Goal: Task Accomplishment & Management: Complete application form

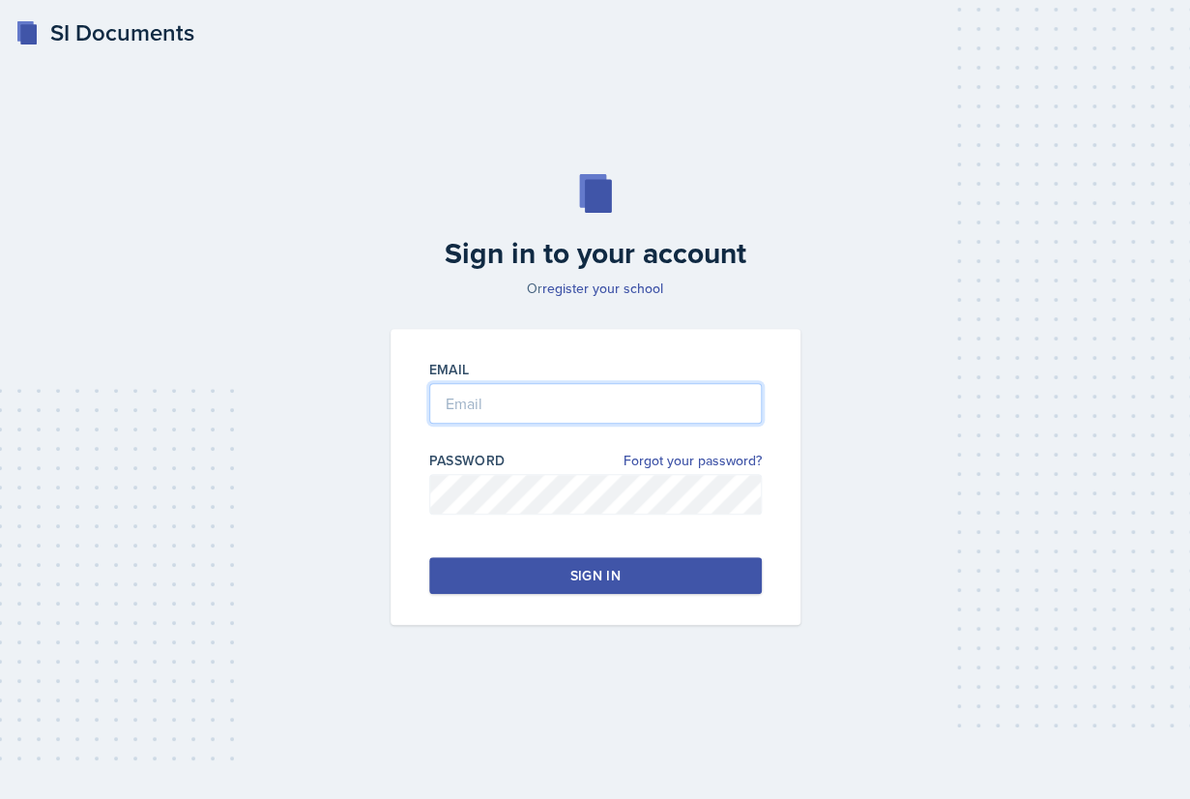
click at [565, 411] on input "email" at bounding box center [595, 403] width 333 height 41
type input "[EMAIL_ADDRESS][DOMAIN_NAME]"
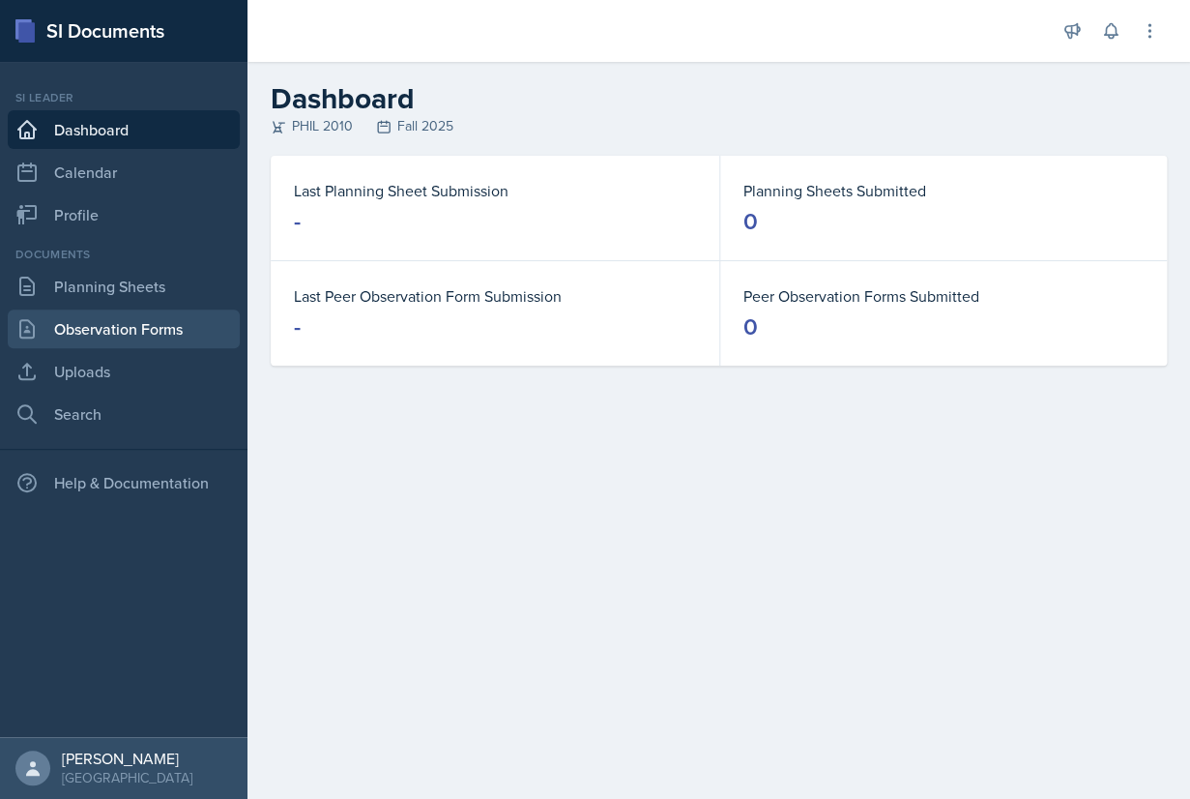
click at [159, 313] on link "Observation Forms" at bounding box center [124, 328] width 232 height 39
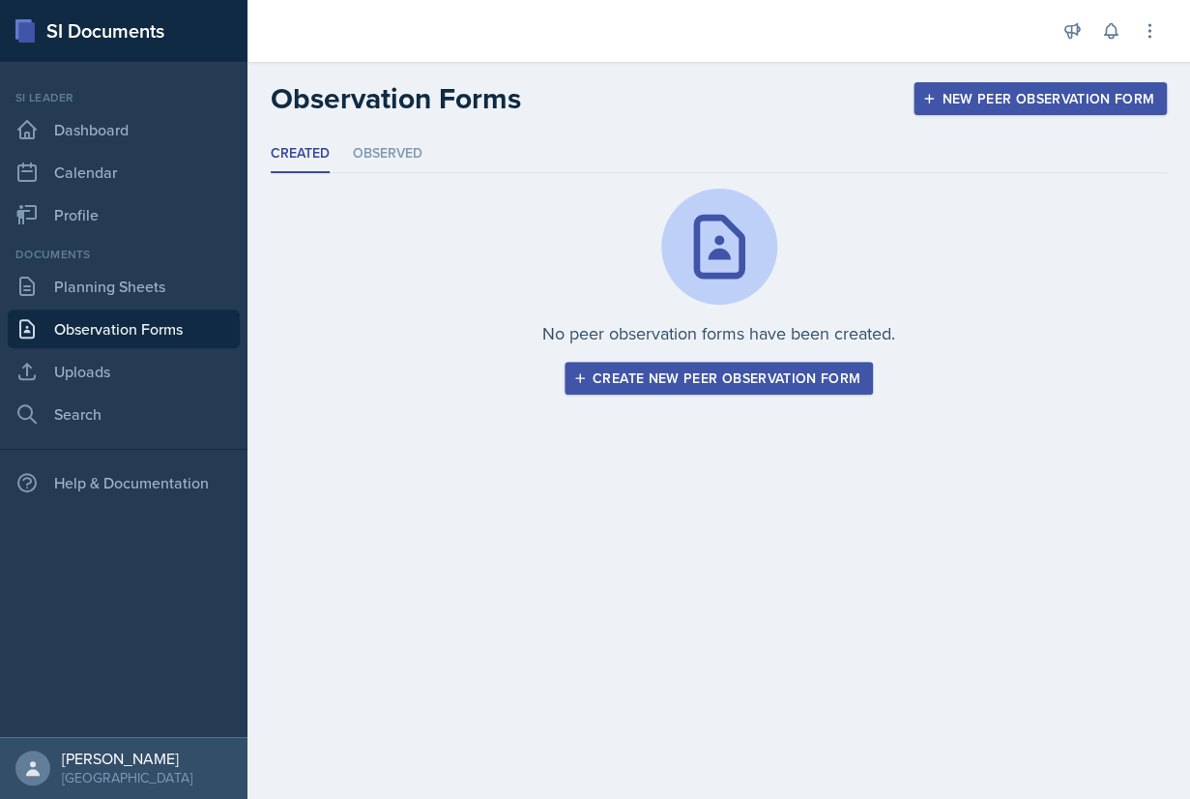
click at [619, 386] on div "Create new peer observation form" at bounding box center [718, 377] width 283 height 15
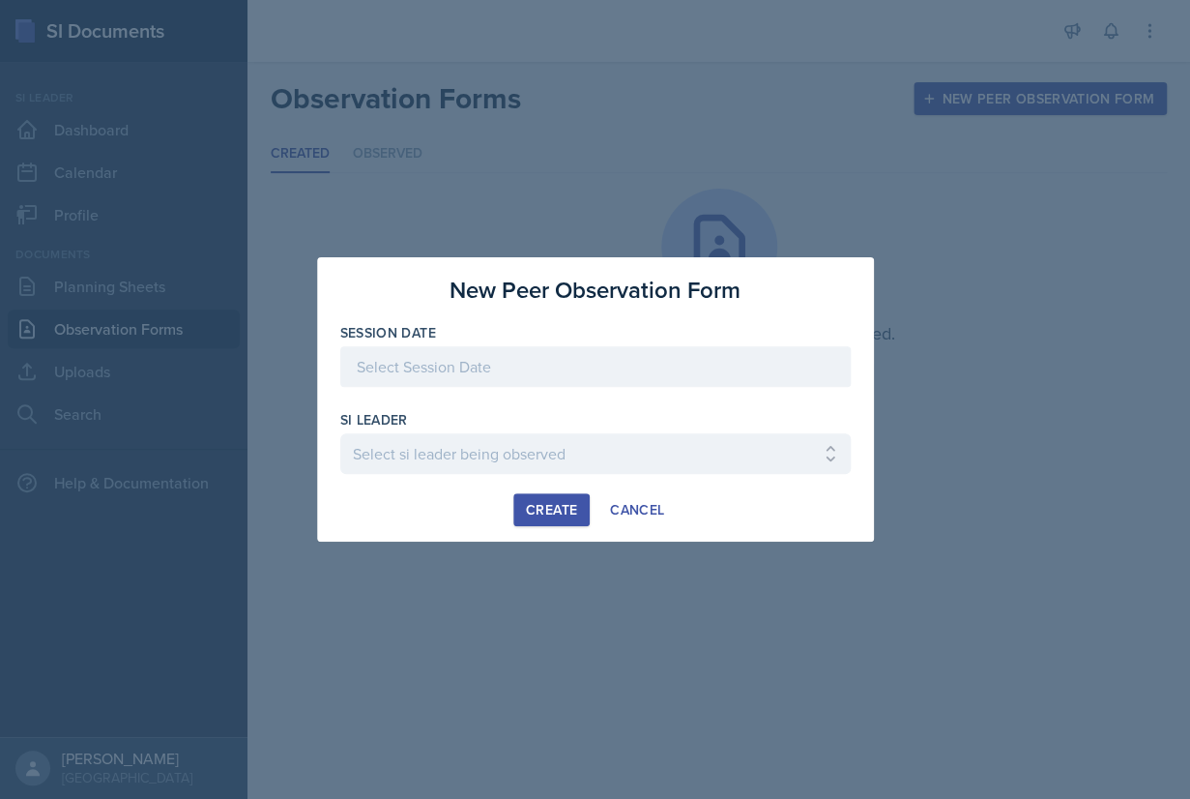
click at [711, 384] on div at bounding box center [595, 366] width 511 height 41
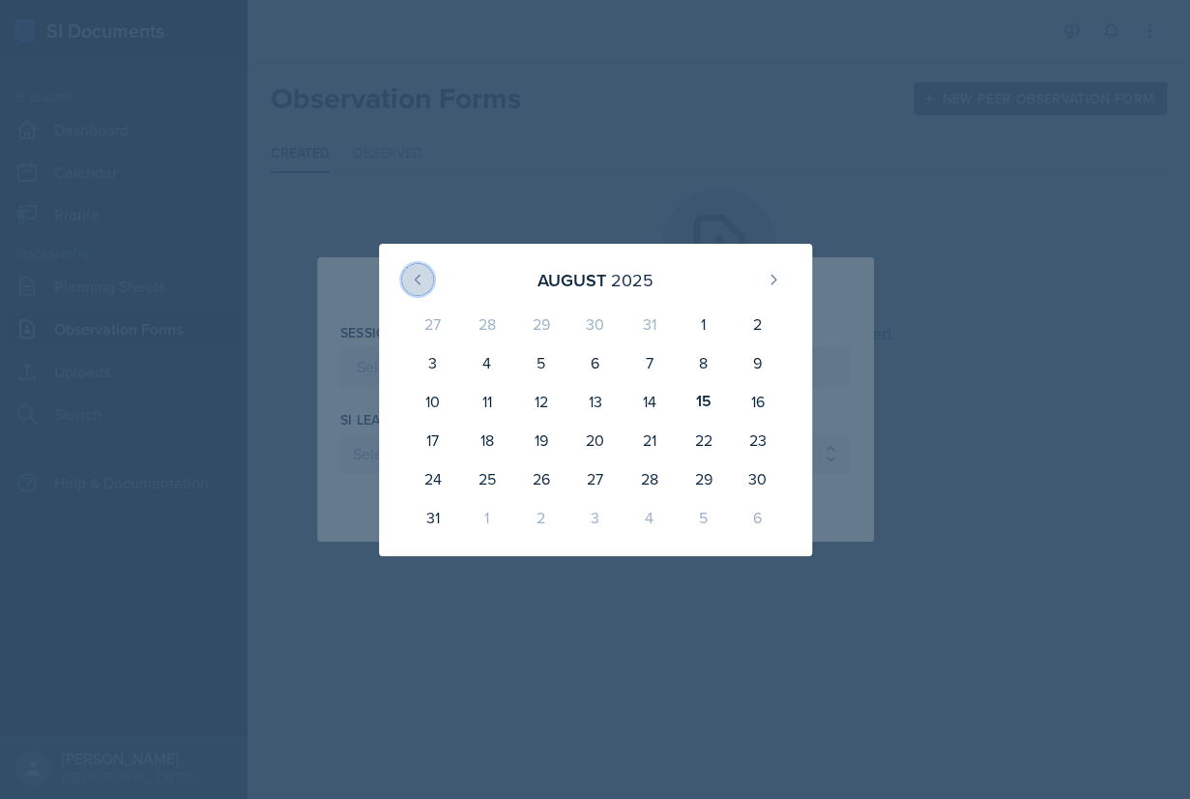
click at [424, 286] on icon at bounding box center [417, 279] width 15 height 15
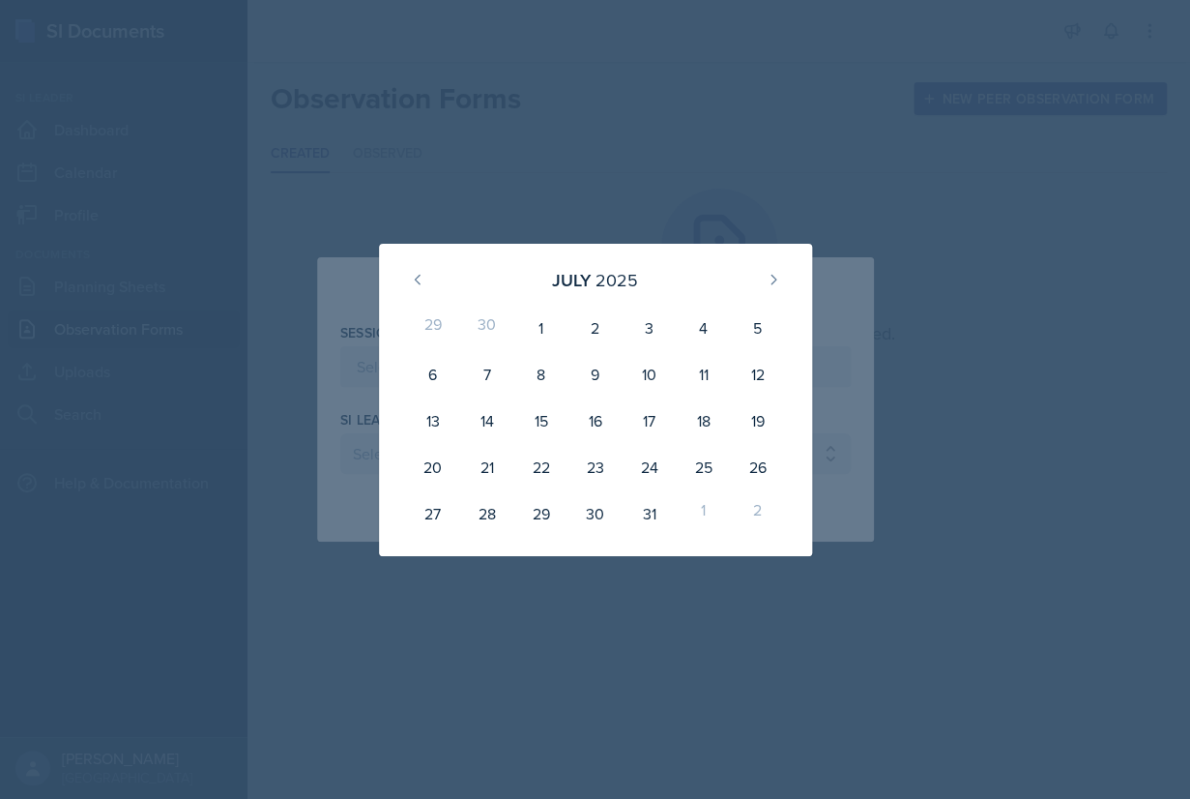
click at [519, 238] on div at bounding box center [595, 399] width 1190 height 799
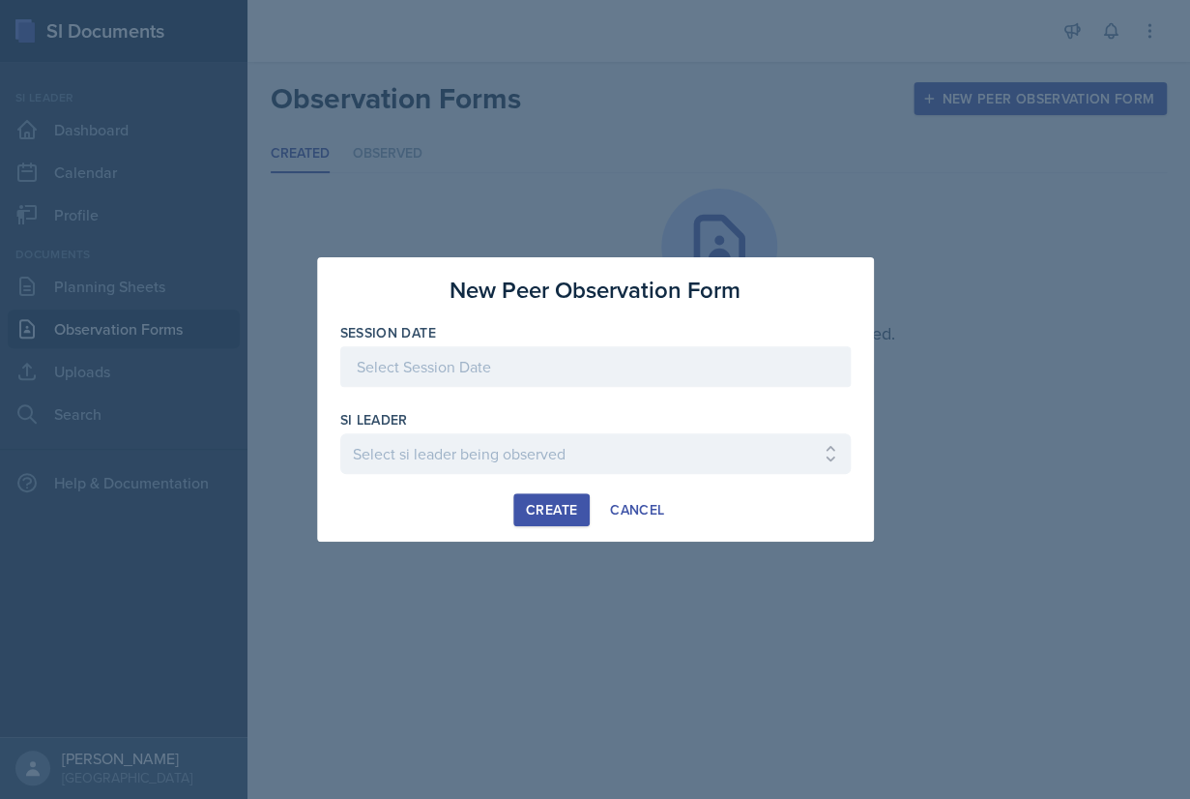
click at [543, 517] on div "Create" at bounding box center [551, 509] width 51 height 15
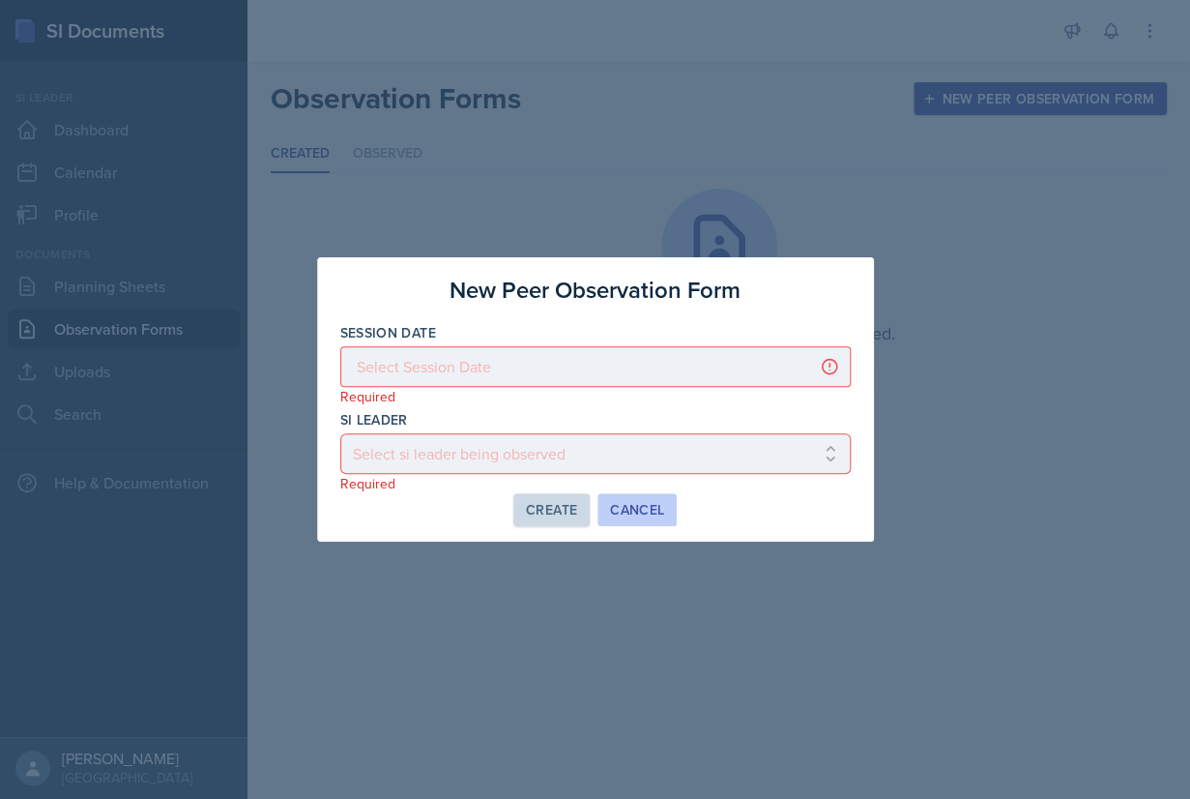
click at [644, 517] on div "Cancel" at bounding box center [637, 509] width 54 height 15
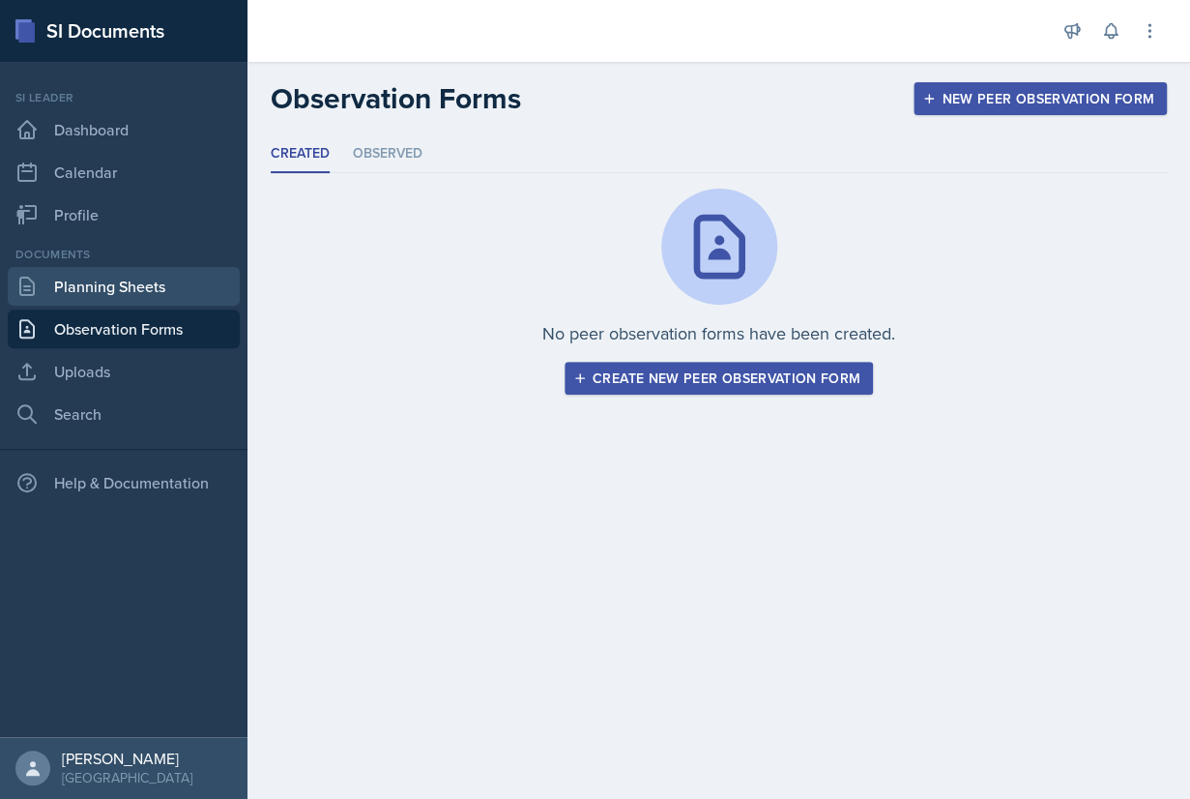
click at [153, 300] on link "Planning Sheets" at bounding box center [124, 286] width 232 height 39
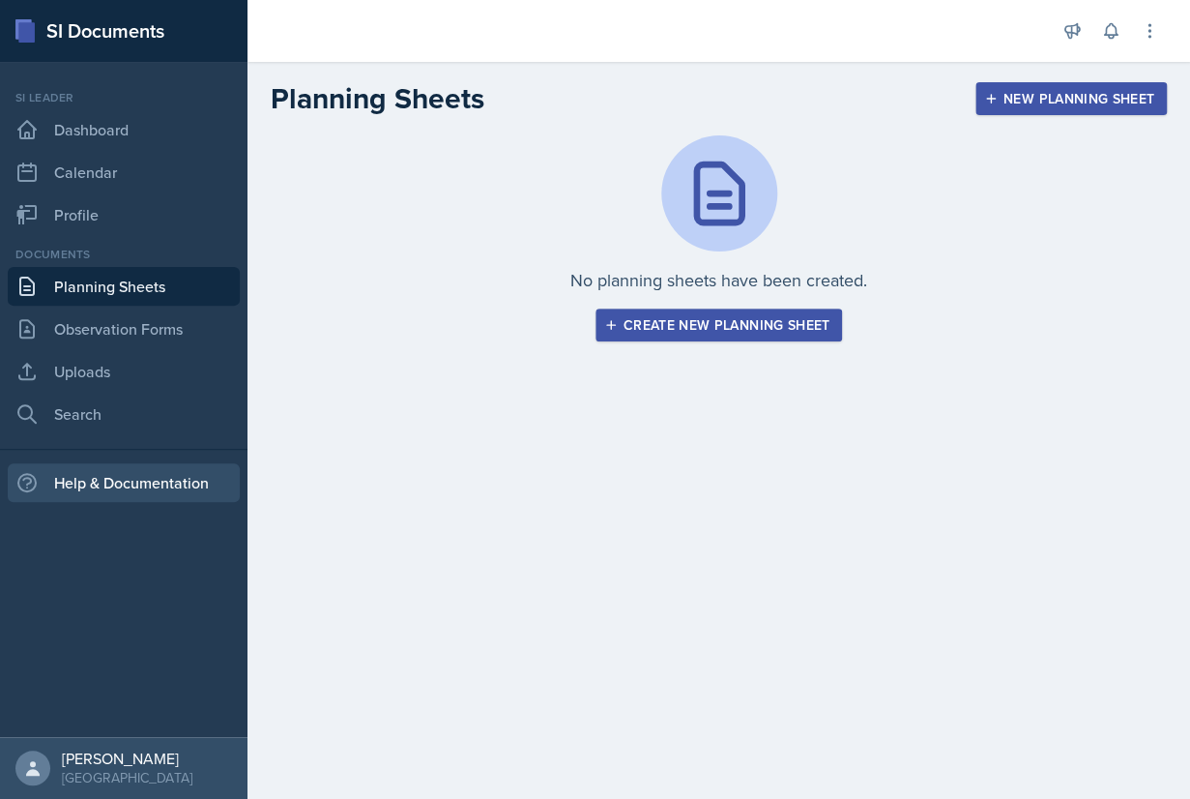
click at [172, 489] on div "Help & Documentation" at bounding box center [124, 482] width 232 height 39
